Goal: Obtain resource: Download file/media

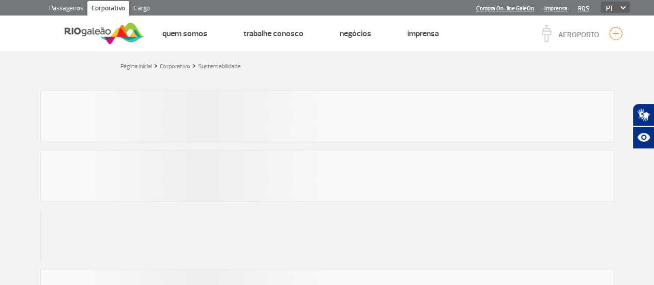
click at [100, 6] on link "Corporativo" at bounding box center [108, 9] width 42 height 17
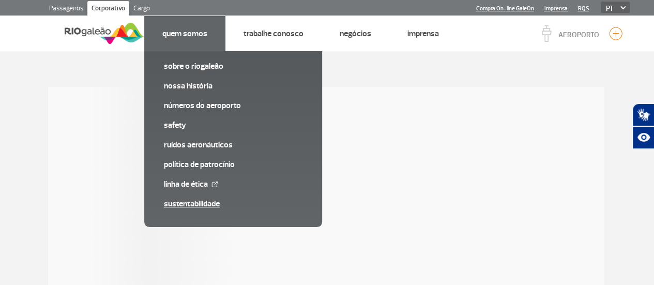
click at [172, 201] on link "Sustentabilidade" at bounding box center [233, 203] width 139 height 11
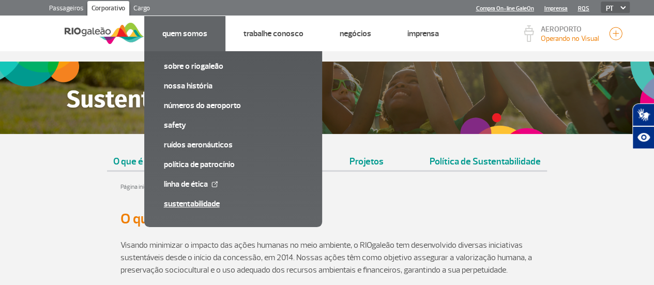
click at [172, 201] on link "Sustentabilidade" at bounding box center [233, 203] width 139 height 11
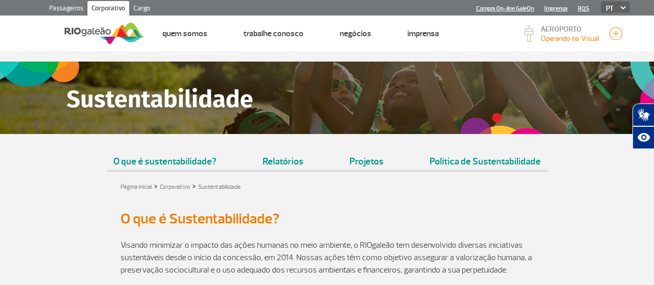
click at [84, 191] on div "Página inicial > Corporativo > Sustentabilidade" at bounding box center [327, 186] width 574 height 12
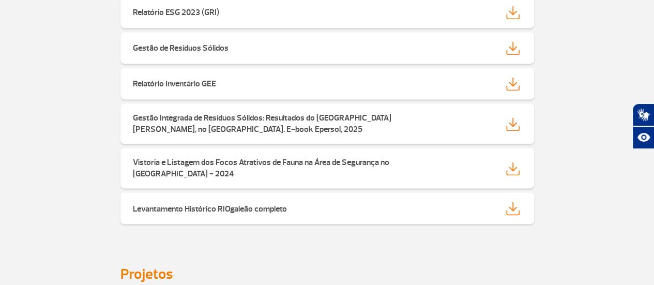
scroll to position [790, 0]
click at [407, 218] on link "Levantamento Histórico RIOgaleão completo" at bounding box center [328, 208] width 414 height 32
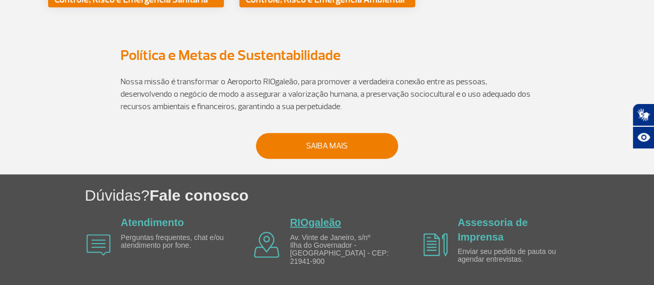
scroll to position [2287, 0]
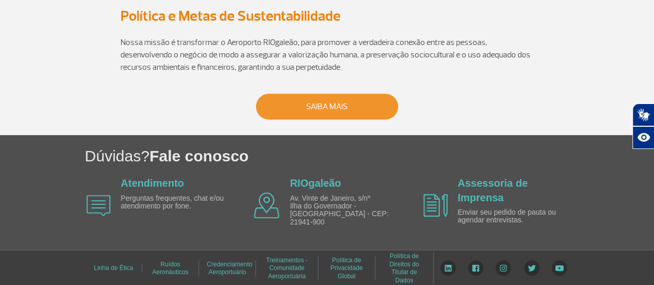
click at [345, 112] on link "Saiba mais" at bounding box center [327, 107] width 142 height 26
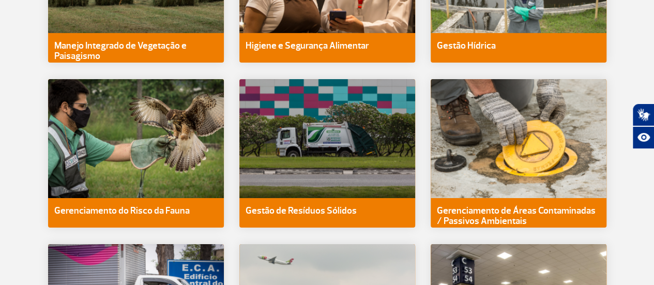
scroll to position [1669, 0]
